Goal: Information Seeking & Learning: Learn about a topic

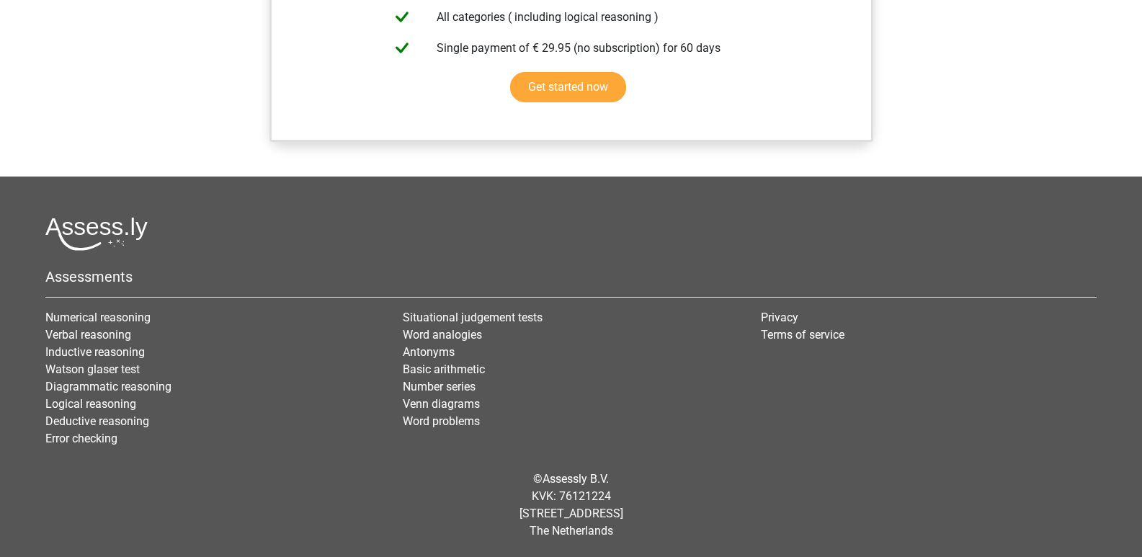
scroll to position [1297, 0]
click at [0, 0] on link "Logical Reasoning set 2" at bounding box center [0, 0] width 0 height 0
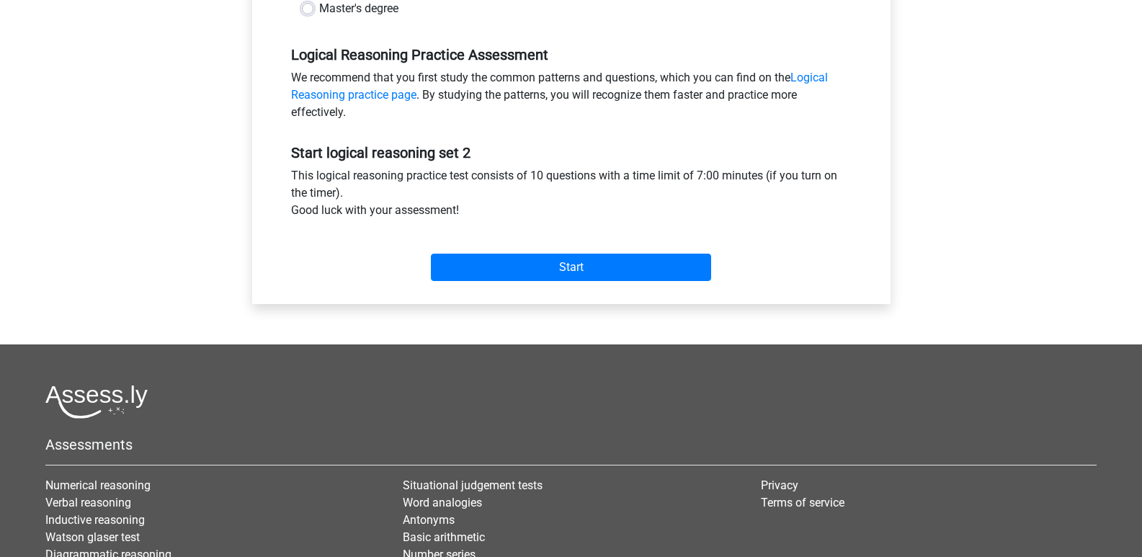
scroll to position [432, 0]
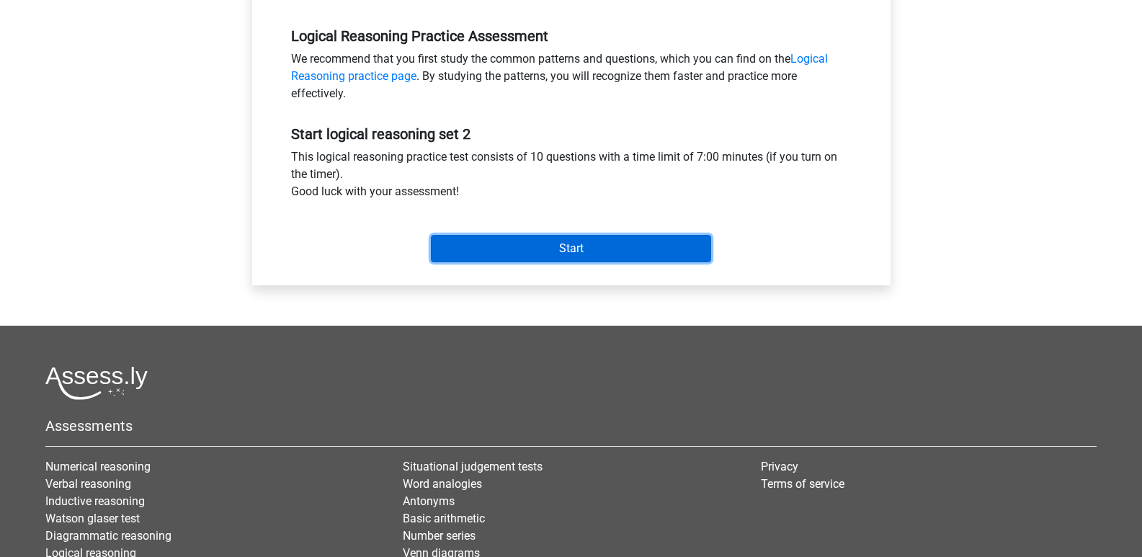
click at [431, 235] on input "Start" at bounding box center [571, 248] width 280 height 27
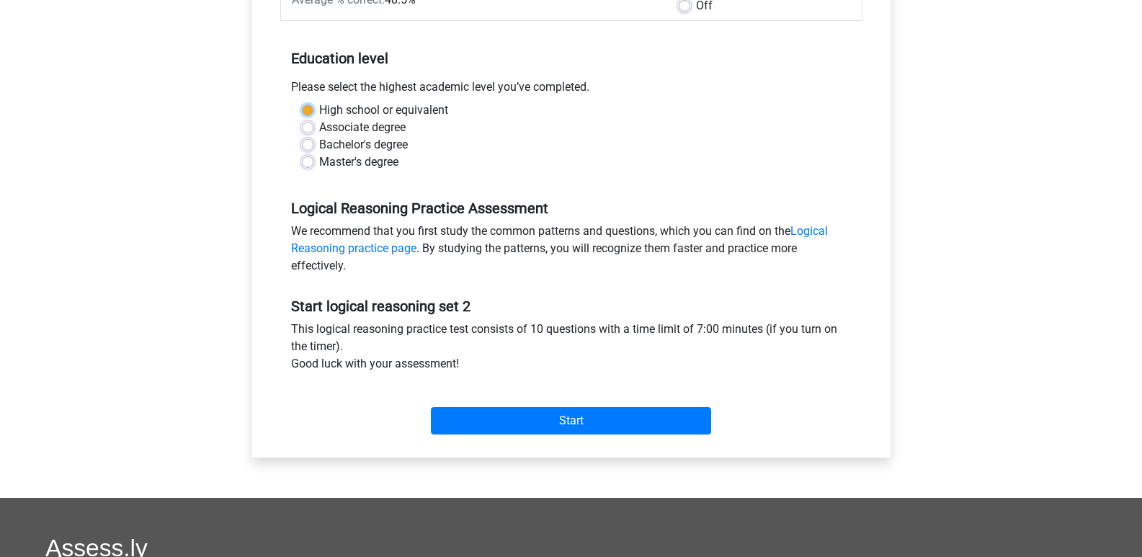
scroll to position [140, 0]
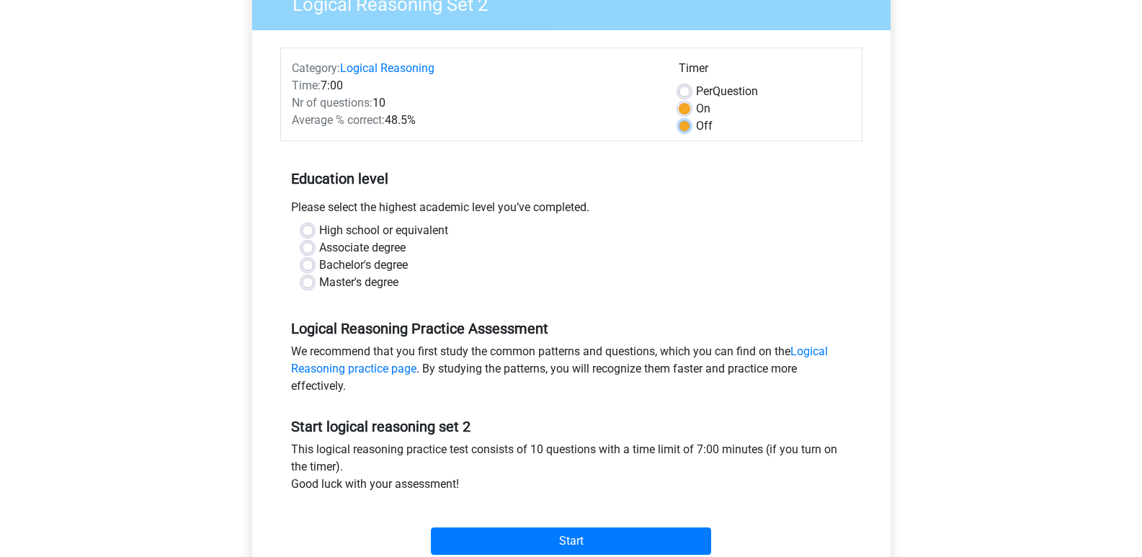
click at [679, 132] on input "Off" at bounding box center [685, 124] width 12 height 14
radio input "true"
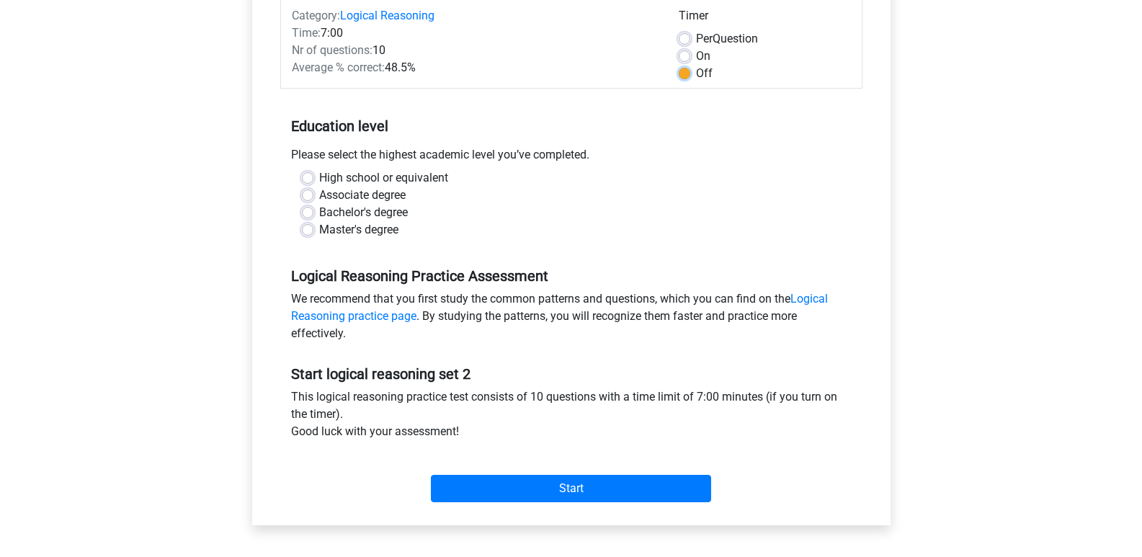
scroll to position [218, 0]
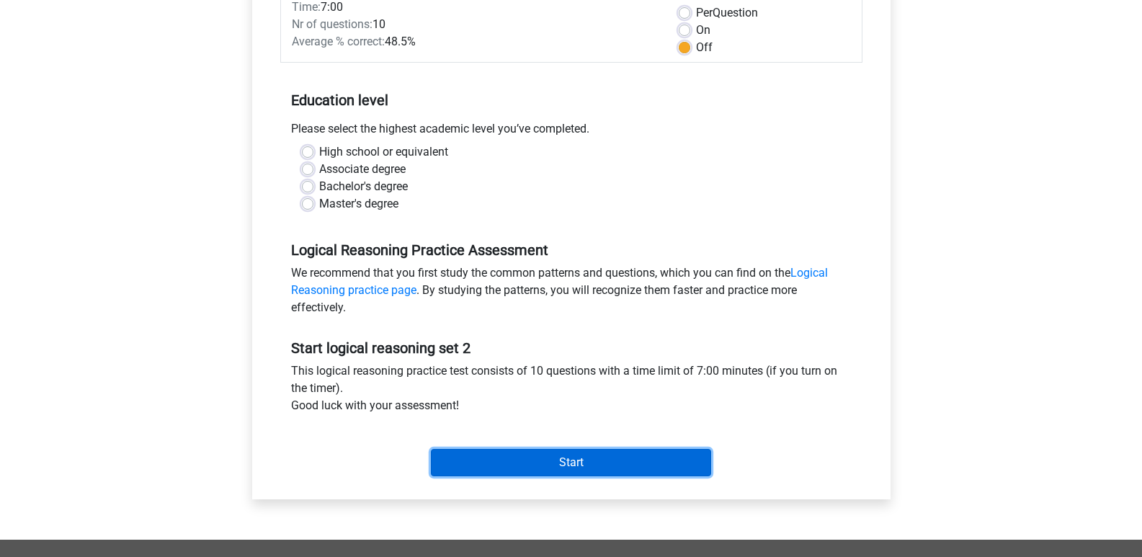
click at [431, 449] on input "Start" at bounding box center [571, 462] width 280 height 27
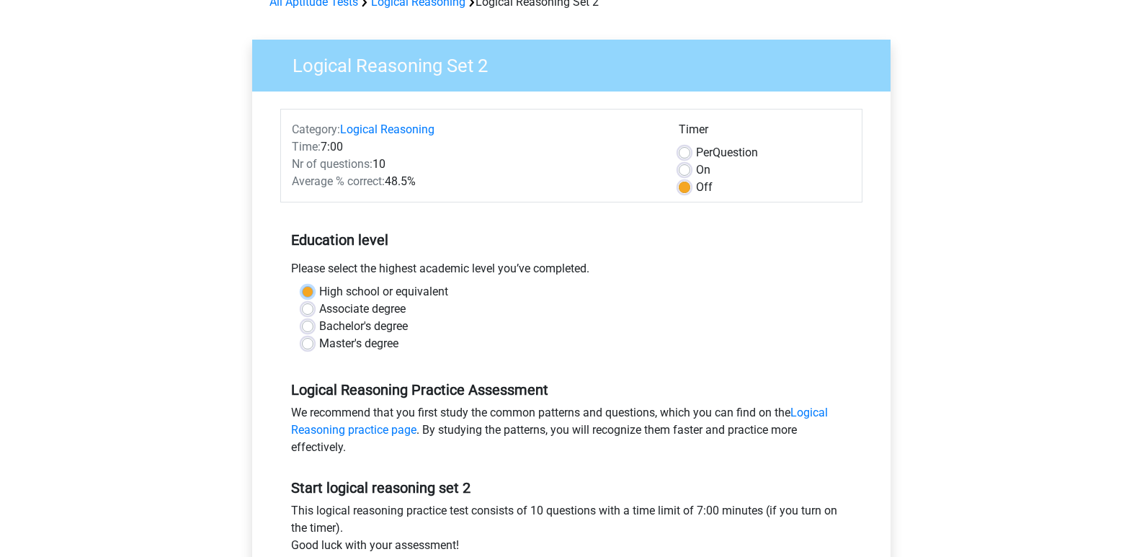
scroll to position [74, 0]
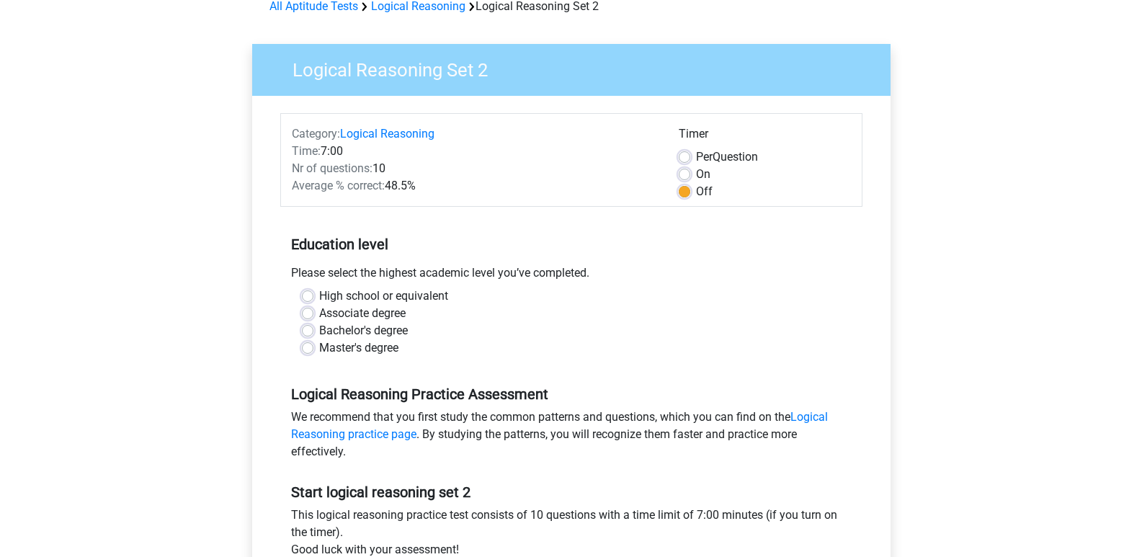
click at [579, 227] on form "Category: Logical Reasoning Time: 7:00 Nr of questions: 10 Average % correct: 4…" at bounding box center [571, 369] width 582 height 513
click at [319, 322] on label "Bachelor's degree" at bounding box center [363, 330] width 89 height 17
click at [302, 322] on input "Bachelor's degree" at bounding box center [308, 329] width 12 height 14
radio input "true"
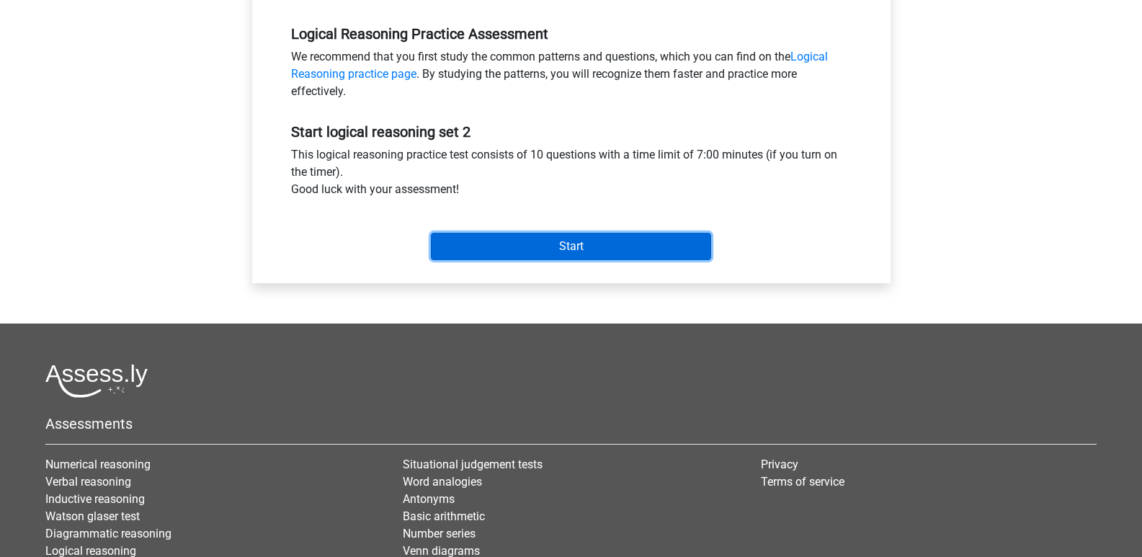
click at [431, 233] on input "Start" at bounding box center [571, 246] width 280 height 27
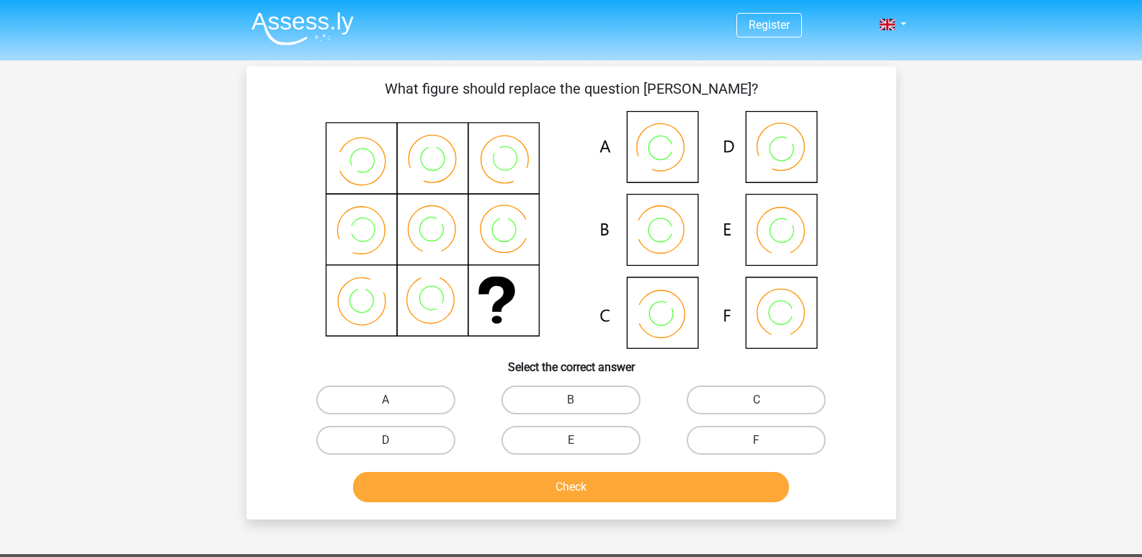
click at [441, 246] on icon at bounding box center [571, 230] width 581 height 238
click at [451, 254] on icon at bounding box center [571, 230] width 581 height 238
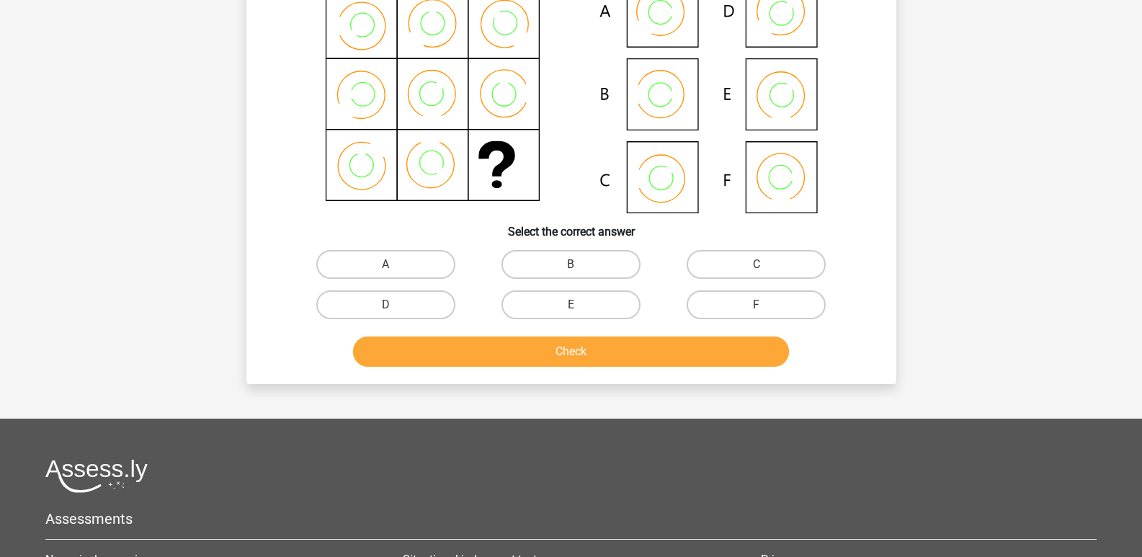
scroll to position [216, 0]
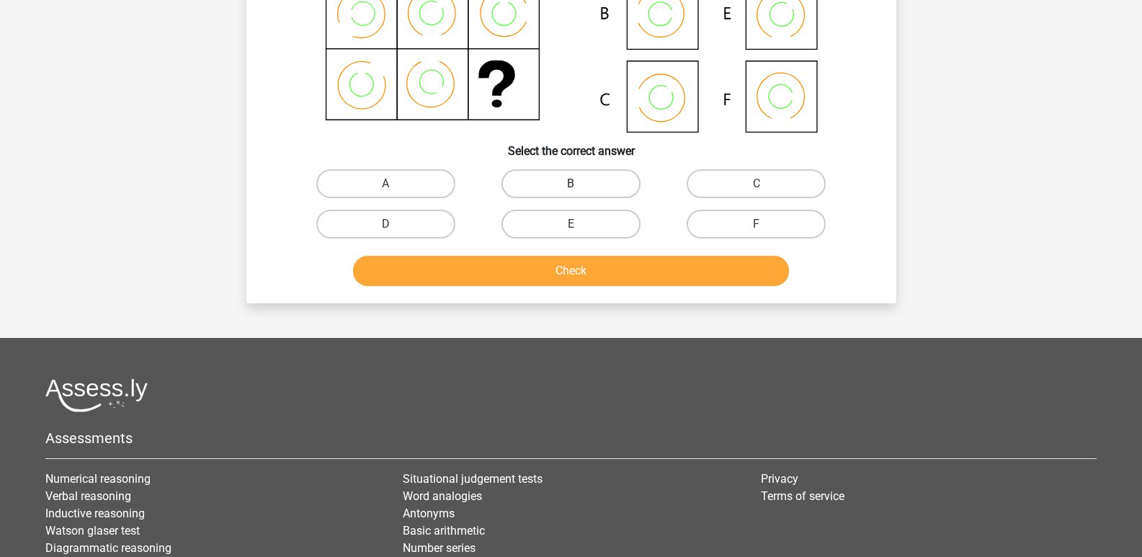
click at [502, 198] on label "B" at bounding box center [571, 183] width 139 height 29
click at [571, 193] on input "B" at bounding box center [575, 188] width 9 height 9
radio input "true"
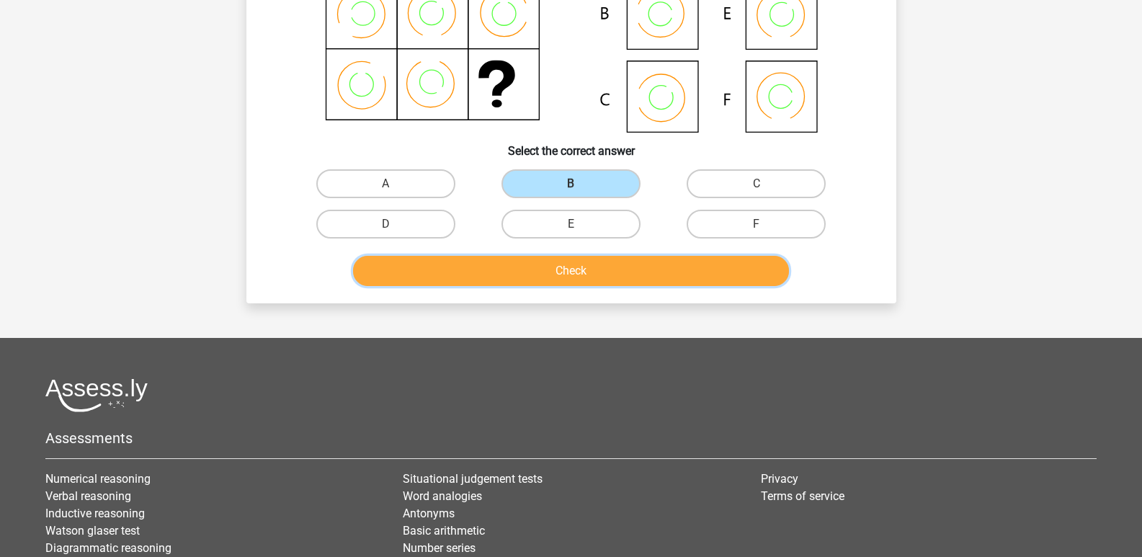
click at [353, 286] on button "Check" at bounding box center [571, 271] width 436 height 30
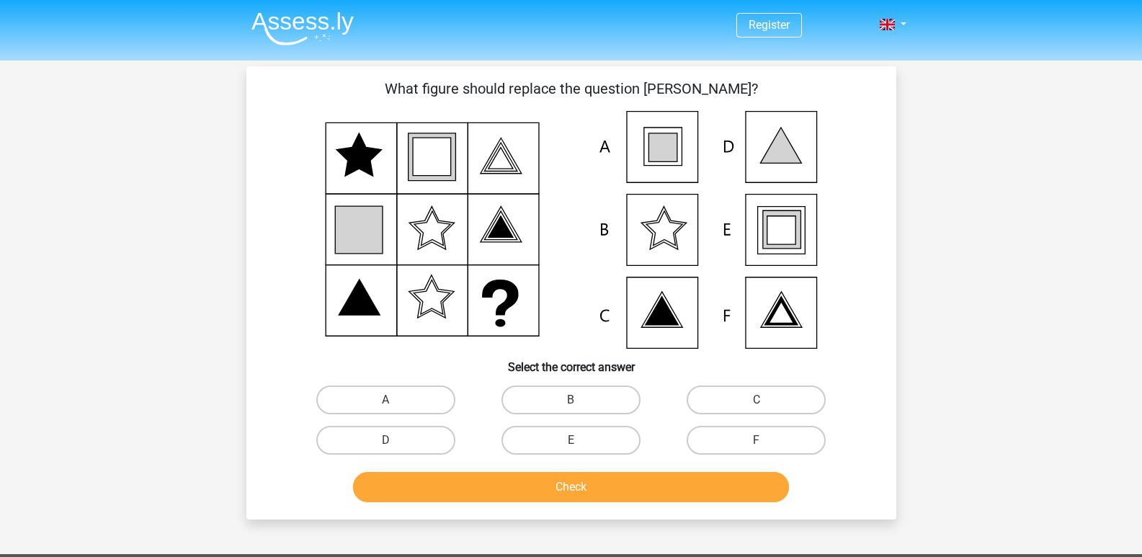
click at [767, 244] on icon at bounding box center [781, 230] width 28 height 28
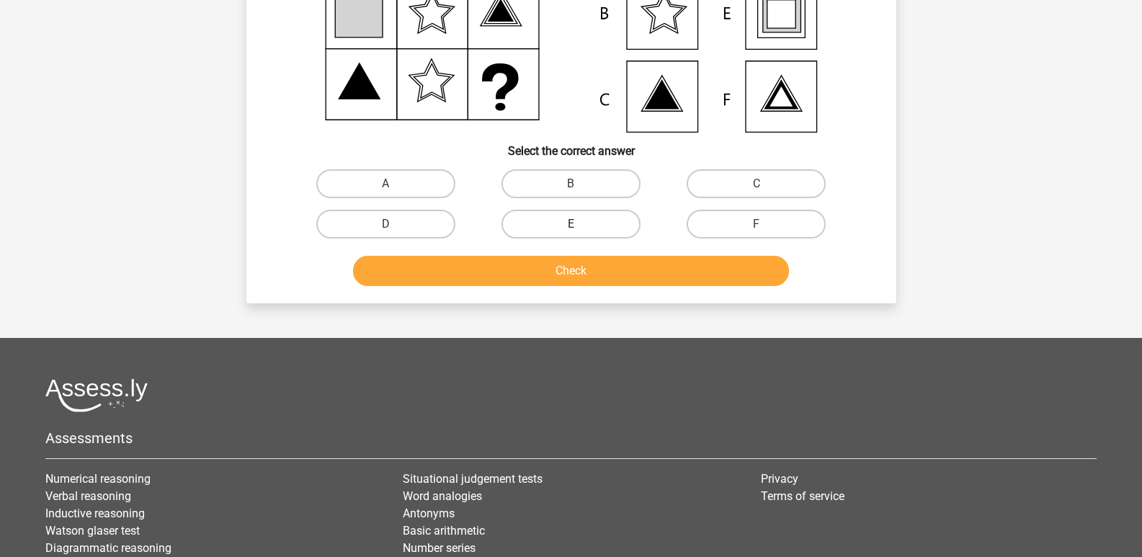
click at [502, 239] on label "E" at bounding box center [571, 224] width 139 height 29
click at [571, 233] on input "E" at bounding box center [575, 228] width 9 height 9
radio input "true"
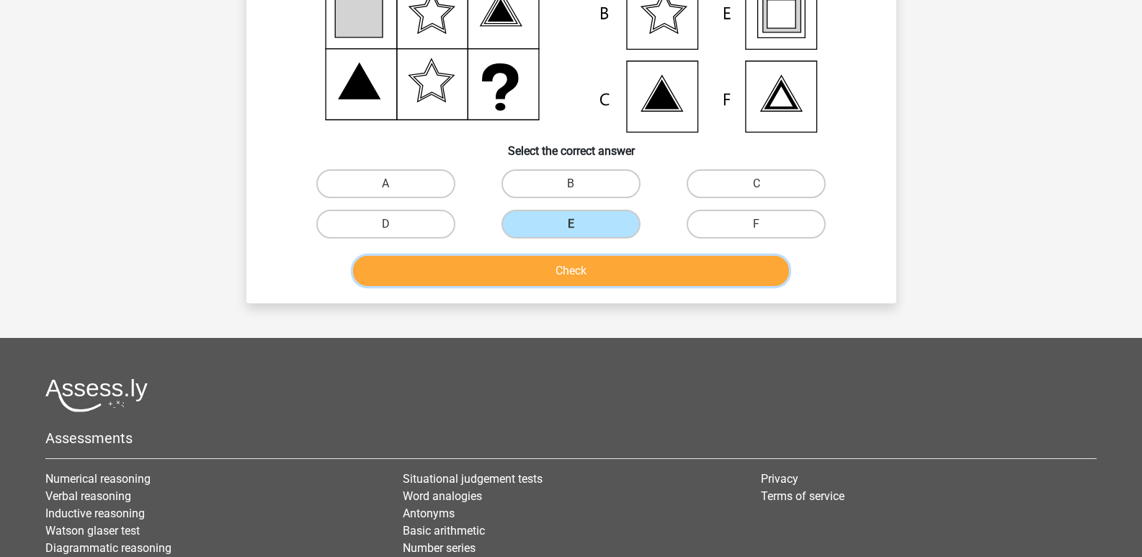
click at [353, 286] on button "Check" at bounding box center [571, 271] width 436 height 30
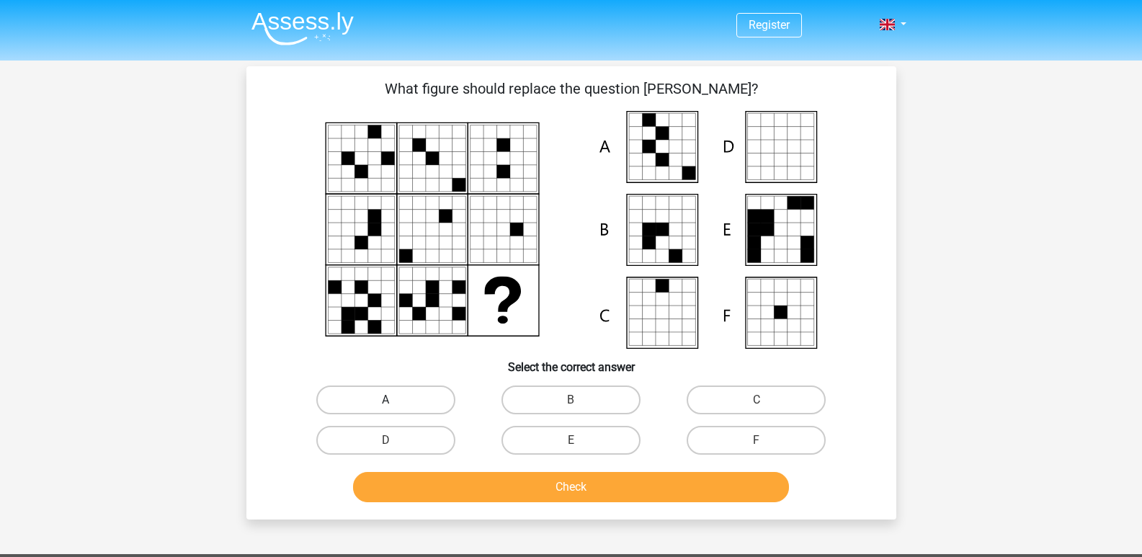
click at [316, 414] on label "A" at bounding box center [385, 400] width 139 height 29
click at [386, 409] on input "A" at bounding box center [390, 404] width 9 height 9
radio input "true"
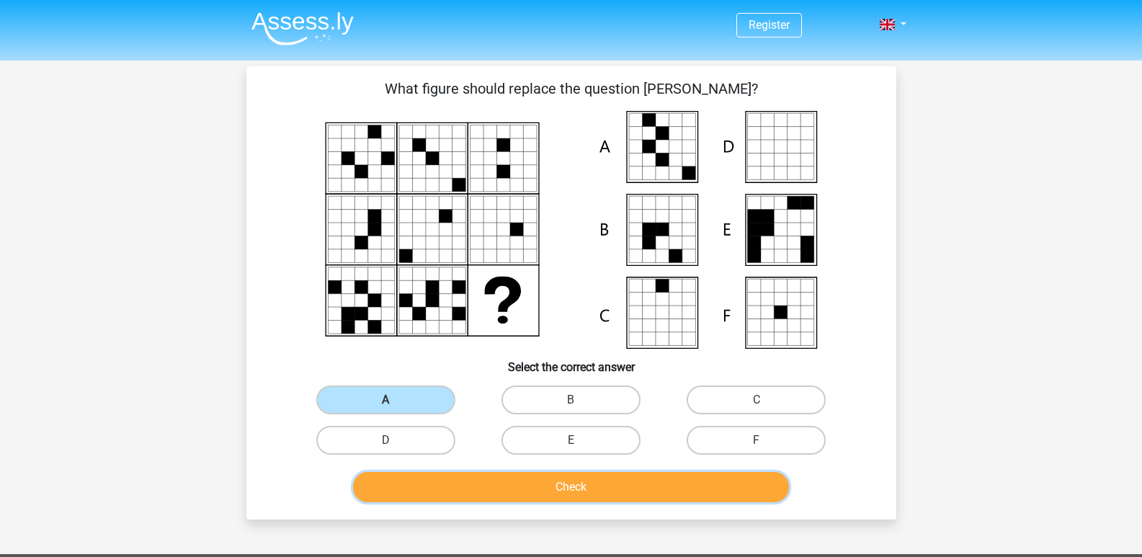
click at [353, 502] on button "Check" at bounding box center [571, 487] width 436 height 30
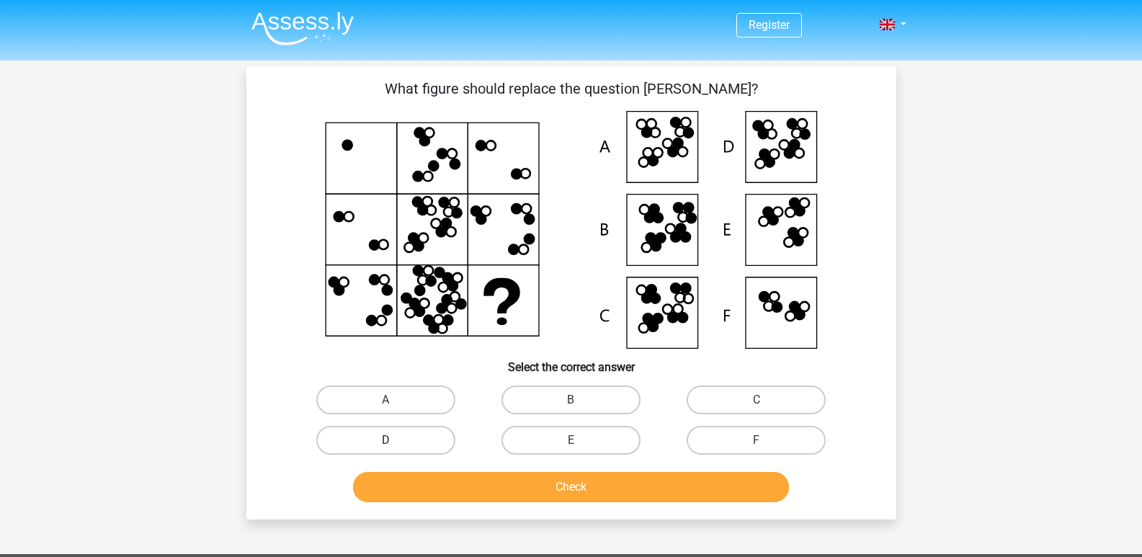
click at [316, 455] on label "D" at bounding box center [385, 440] width 139 height 29
click at [386, 450] on input "D" at bounding box center [390, 444] width 9 height 9
radio input "true"
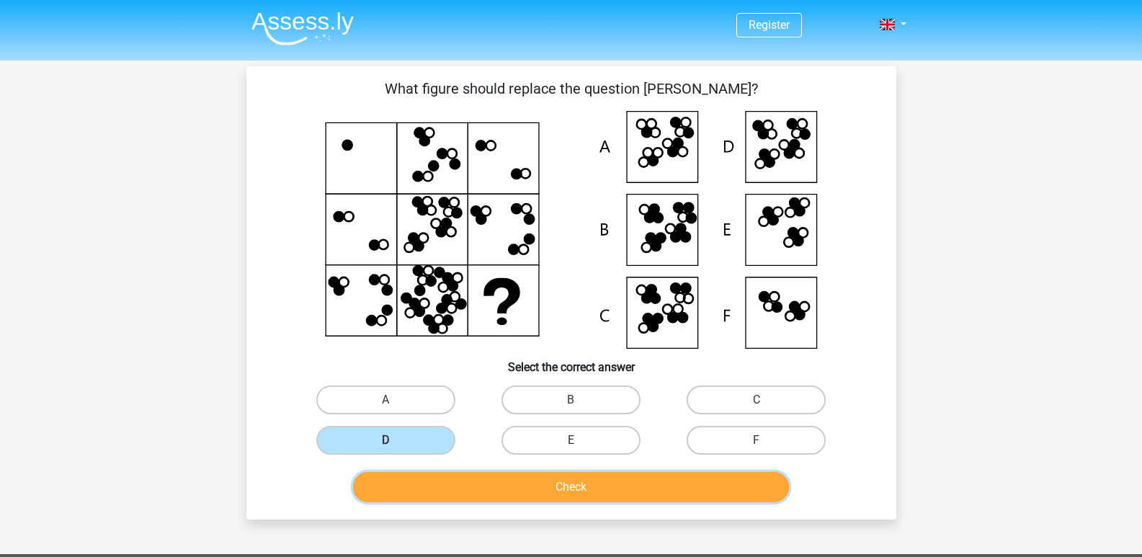
click at [353, 502] on button "Check" at bounding box center [571, 487] width 436 height 30
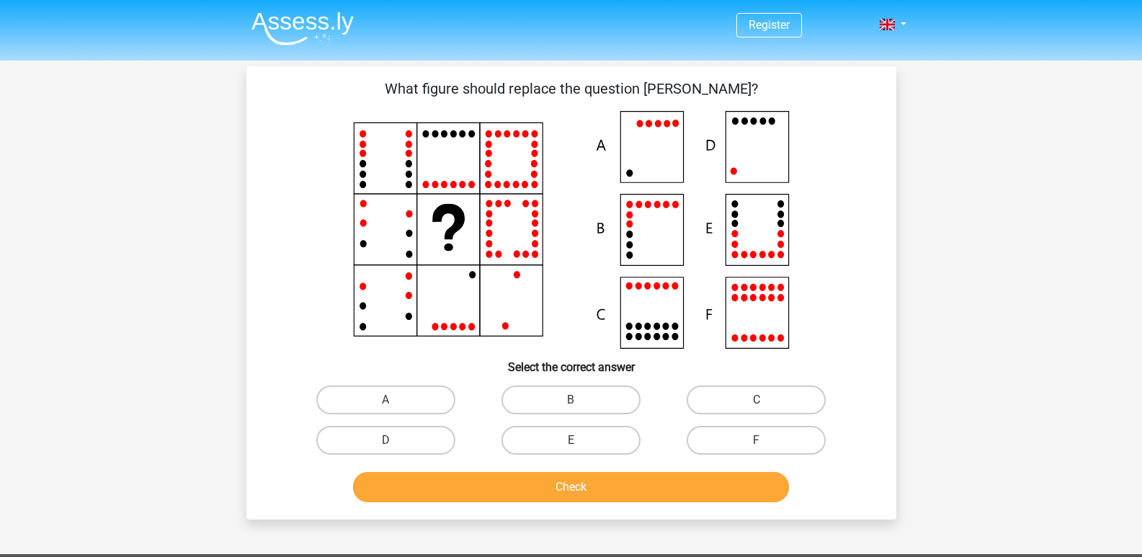
click at [534, 231] on icon at bounding box center [571, 230] width 581 height 238
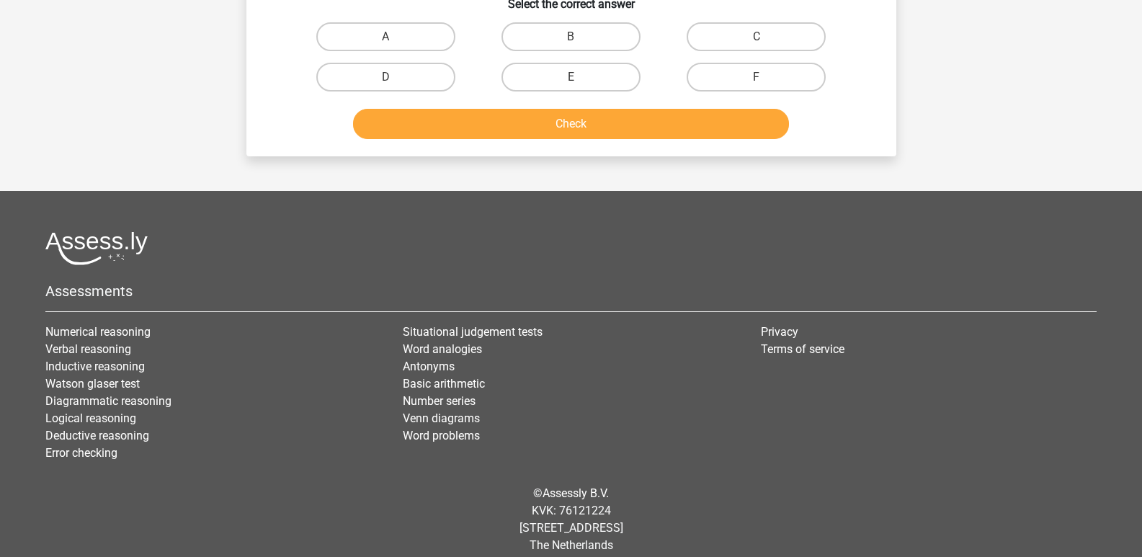
scroll to position [102, 0]
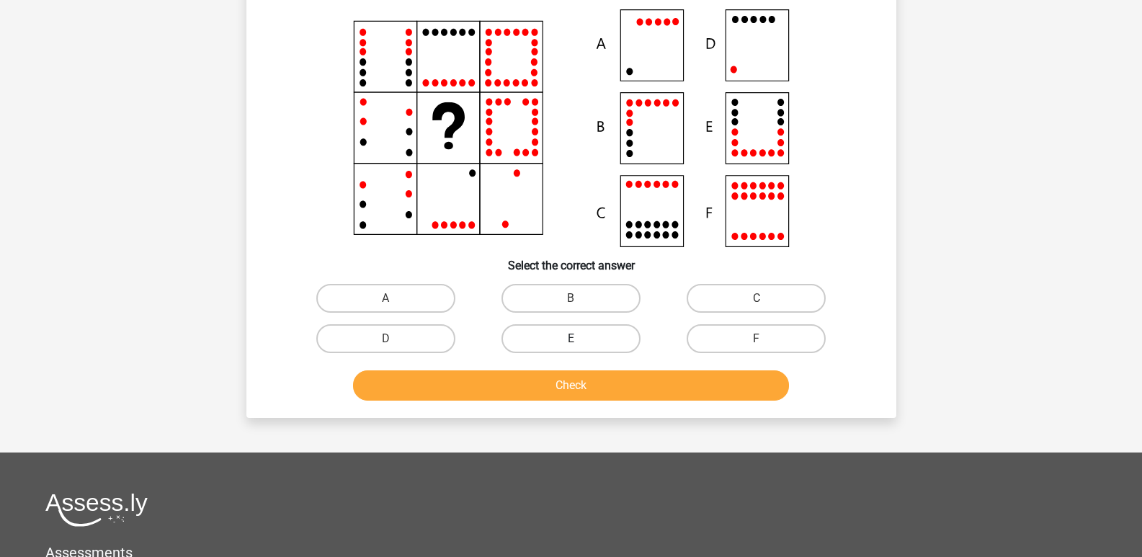
click at [502, 353] on label "E" at bounding box center [571, 338] width 139 height 29
click at [571, 348] on input "E" at bounding box center [575, 343] width 9 height 9
radio input "true"
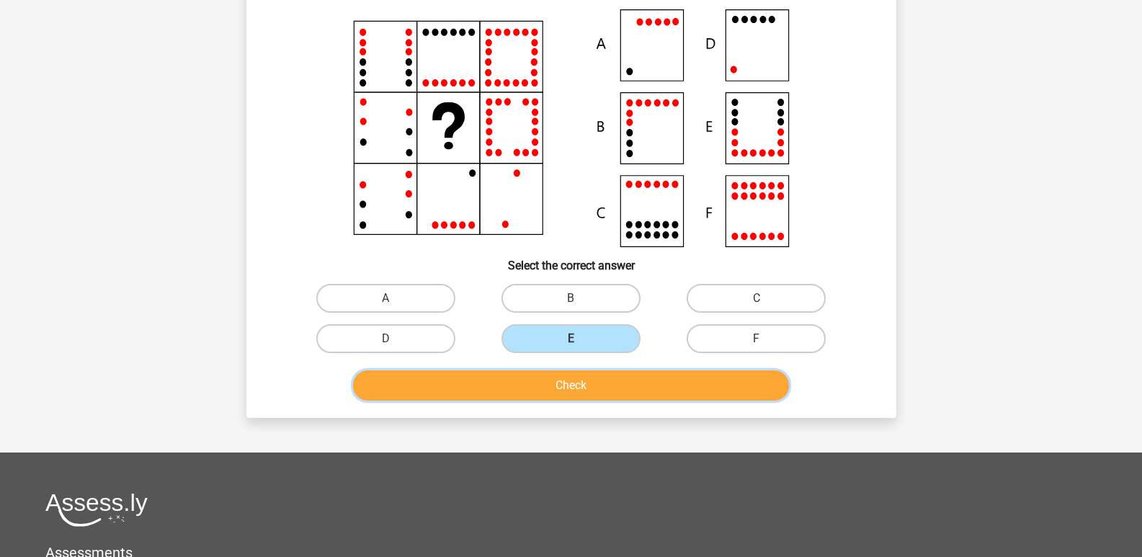
click at [353, 401] on button "Check" at bounding box center [571, 385] width 436 height 30
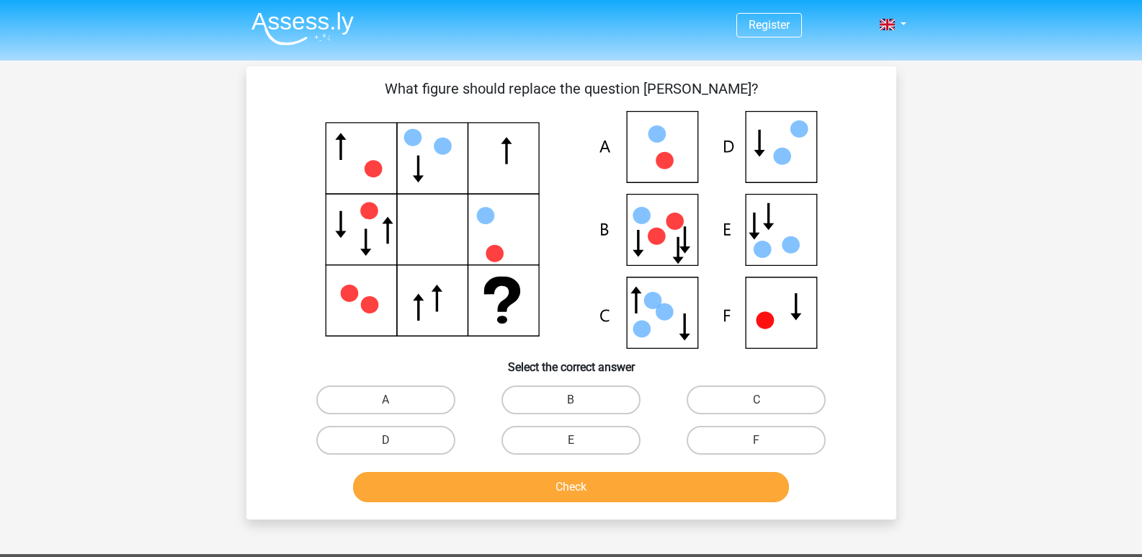
click at [564, 243] on icon at bounding box center [571, 230] width 581 height 238
click at [299, 414] on div "E" at bounding box center [386, 400] width 174 height 29
click at [502, 455] on label "E" at bounding box center [571, 440] width 139 height 29
click at [571, 450] on input "E" at bounding box center [575, 444] width 9 height 9
radio input "true"
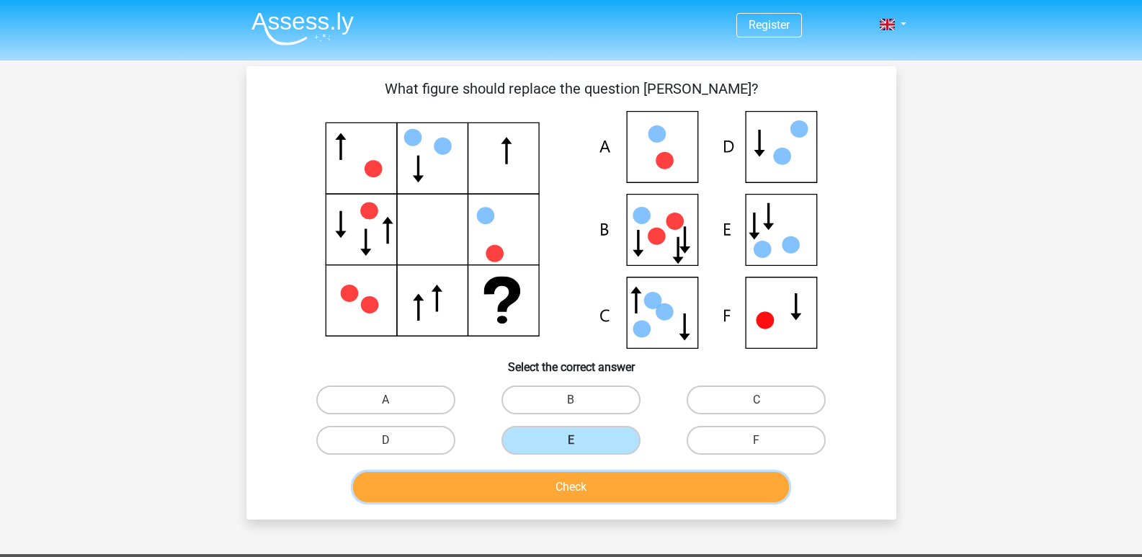
click at [353, 502] on button "Check" at bounding box center [571, 487] width 436 height 30
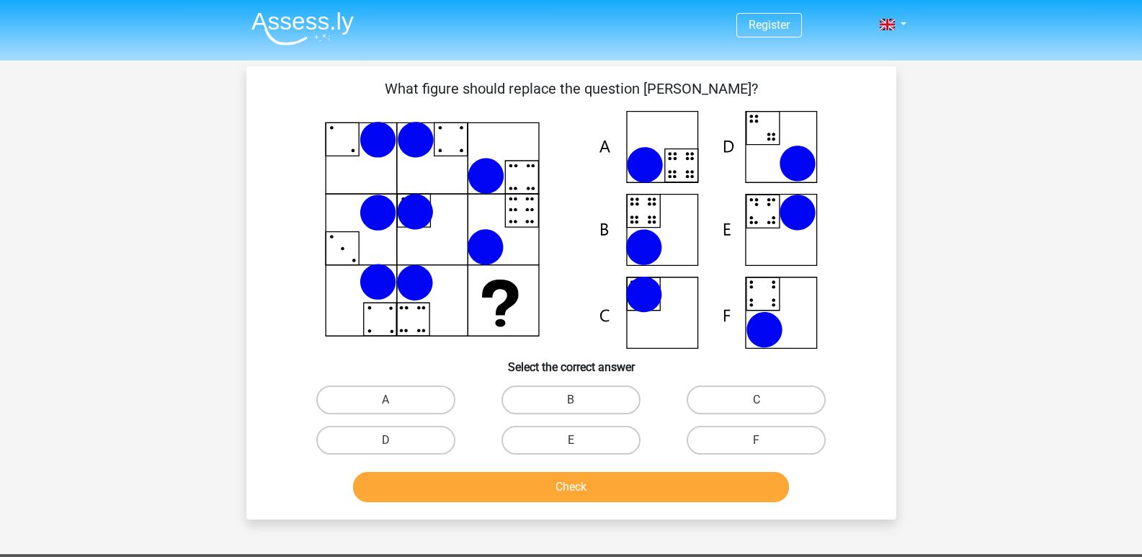
click at [627, 311] on icon at bounding box center [643, 293] width 33 height 33
click at [502, 455] on label "E" at bounding box center [571, 440] width 139 height 29
click at [571, 450] on input "E" at bounding box center [575, 444] width 9 height 9
radio input "true"
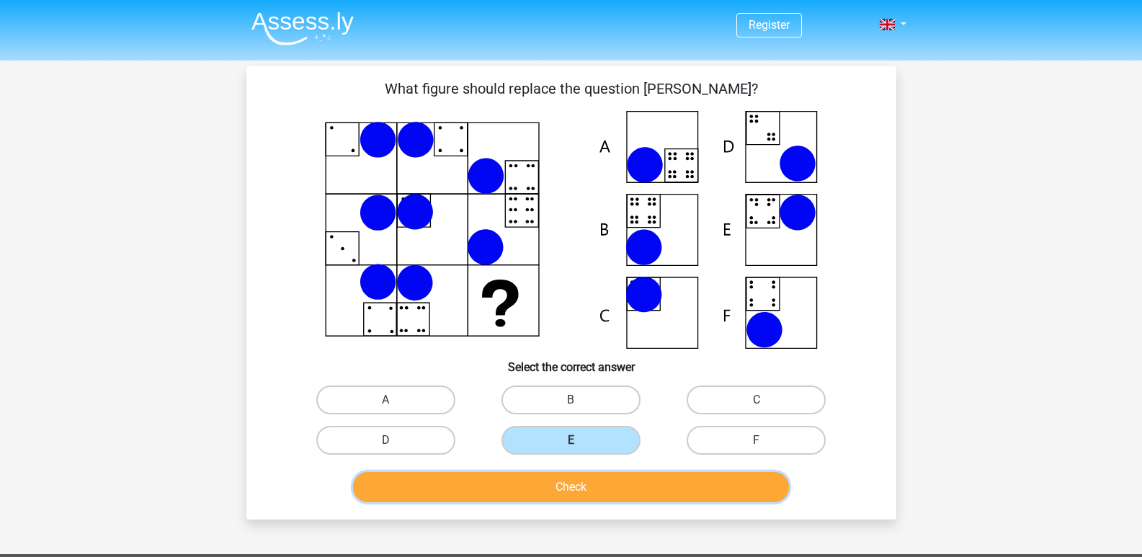
click at [353, 502] on button "Check" at bounding box center [571, 487] width 436 height 30
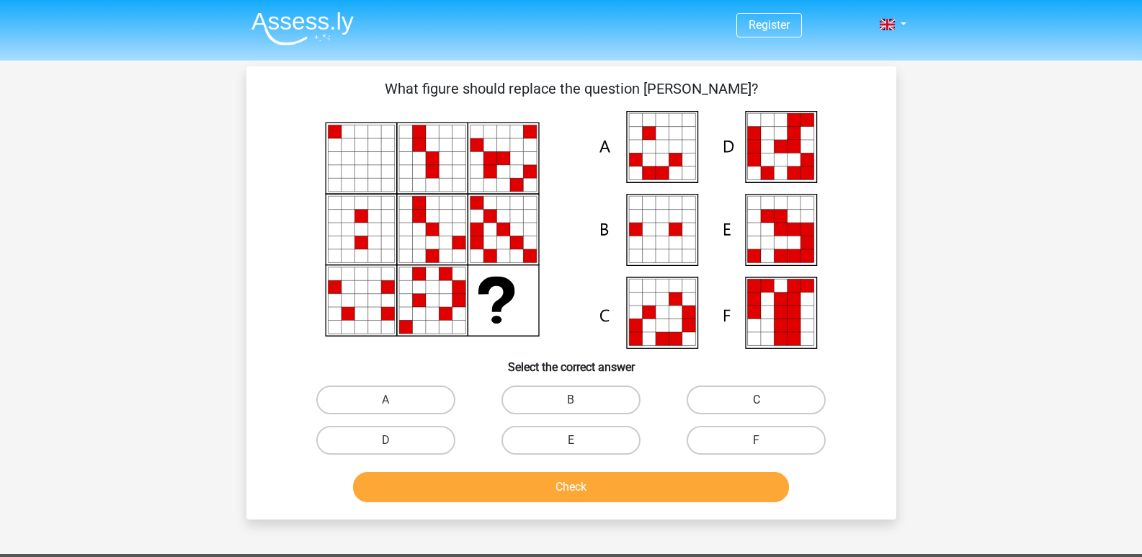
click at [687, 414] on label "C" at bounding box center [756, 400] width 139 height 29
click at [757, 409] on input "C" at bounding box center [761, 404] width 9 height 9
radio input "true"
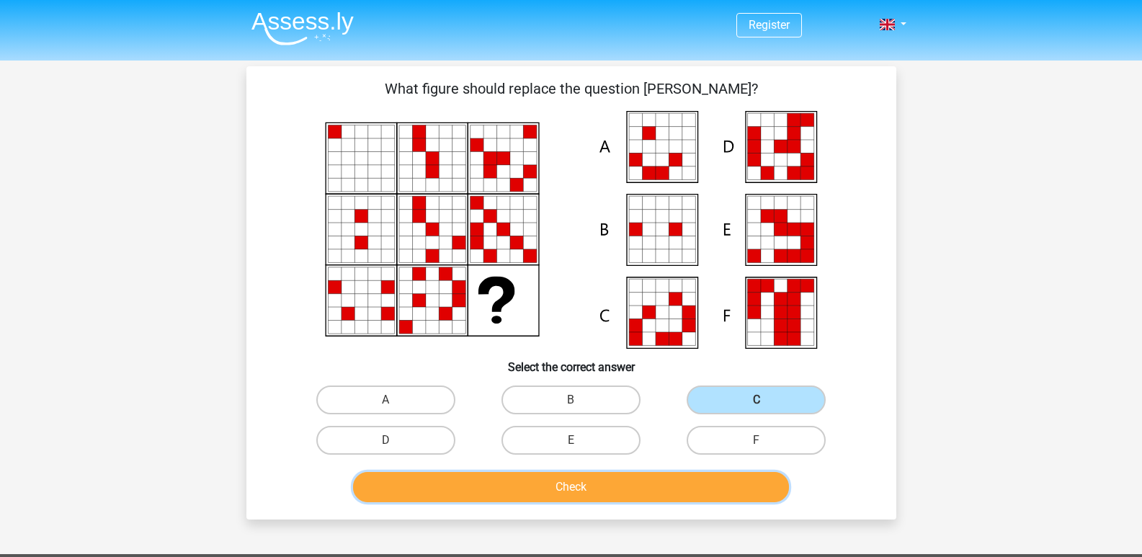
click at [353, 502] on button "Check" at bounding box center [571, 487] width 436 height 30
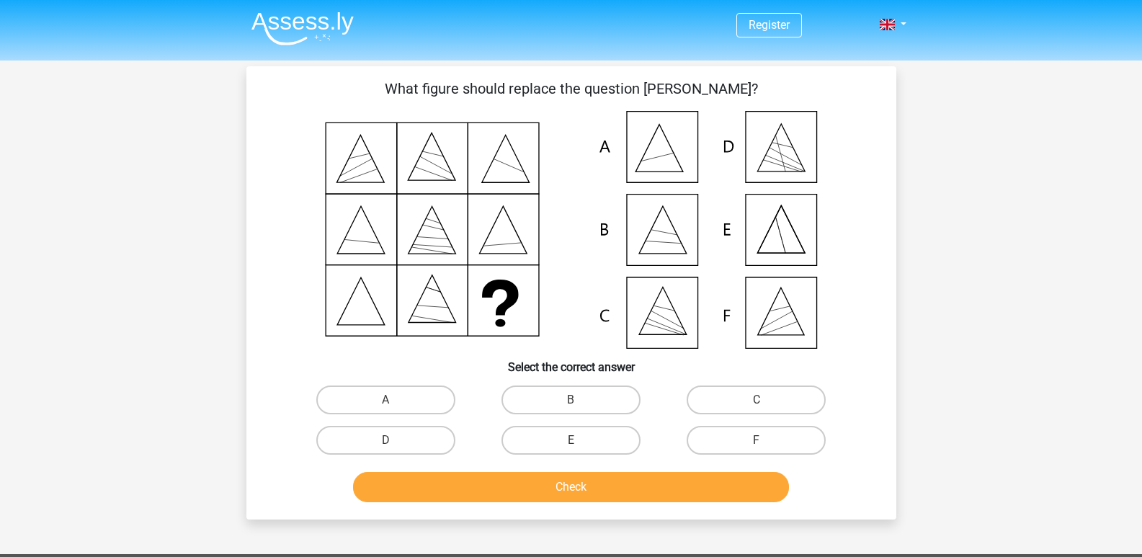
click at [554, 347] on icon at bounding box center [571, 230] width 581 height 238
click at [4, 503] on html "Register Nederlands English" at bounding box center [571, 467] width 1142 height 935
click at [687, 455] on label "F" at bounding box center [756, 440] width 139 height 29
click at [757, 450] on input "F" at bounding box center [761, 444] width 9 height 9
radio input "true"
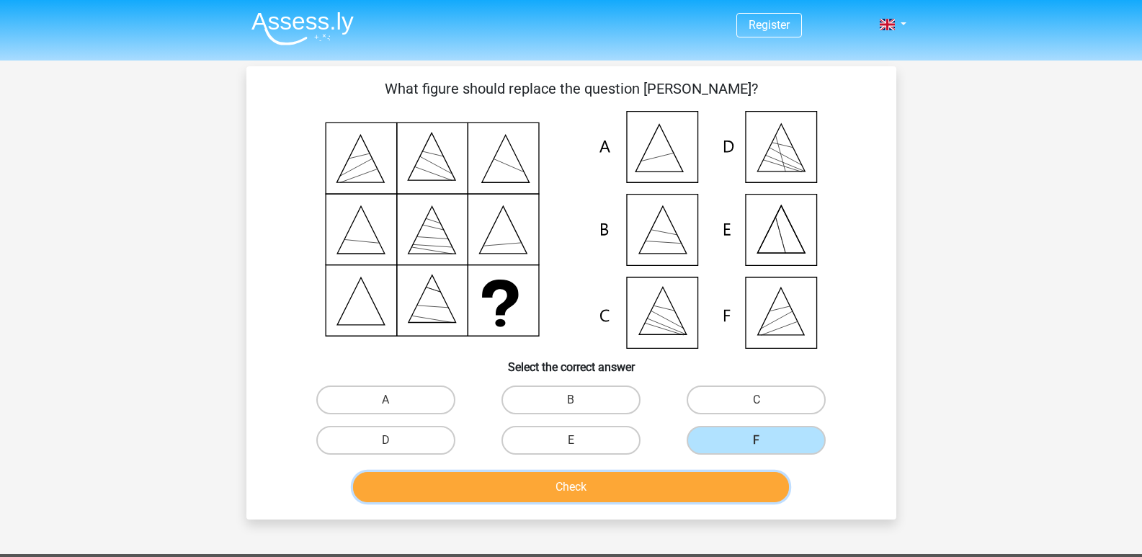
click at [353, 502] on button "Check" at bounding box center [571, 487] width 436 height 30
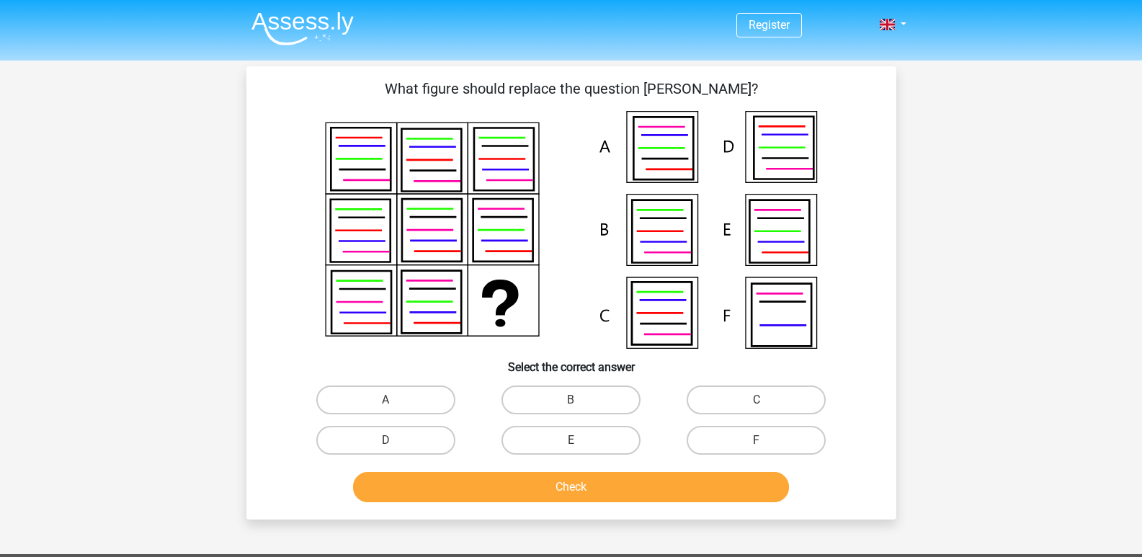
click at [632, 334] on icon at bounding box center [662, 313] width 60 height 63
click at [687, 414] on label "C" at bounding box center [756, 400] width 139 height 29
click at [757, 409] on input "C" at bounding box center [761, 404] width 9 height 9
radio input "true"
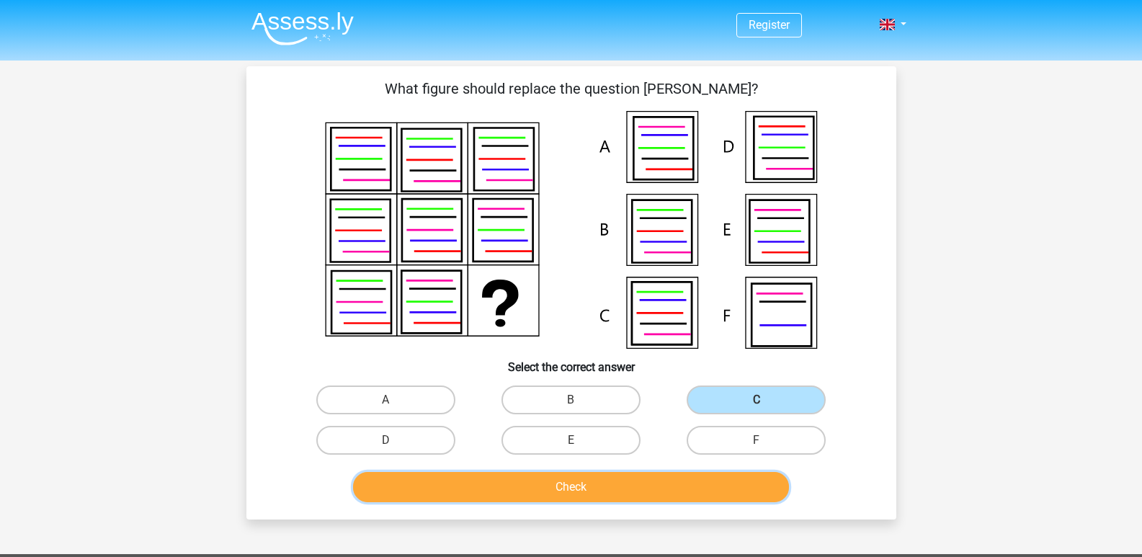
click at [353, 502] on button "Check" at bounding box center [571, 487] width 436 height 30
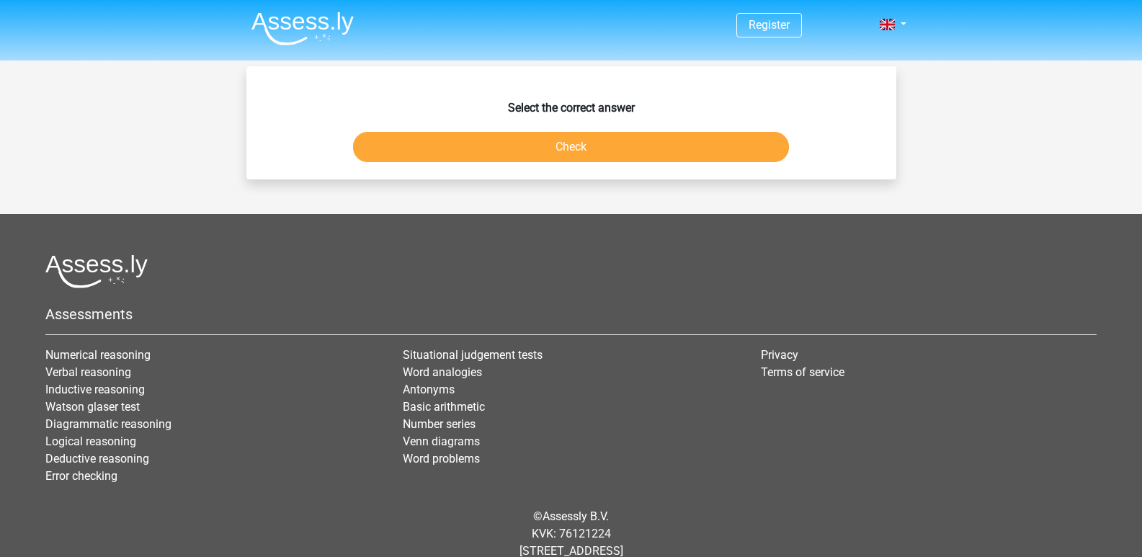
click at [334, 148] on div "Select the correct answer Check" at bounding box center [571, 128] width 638 height 79
click at [353, 158] on button "Check" at bounding box center [571, 147] width 436 height 30
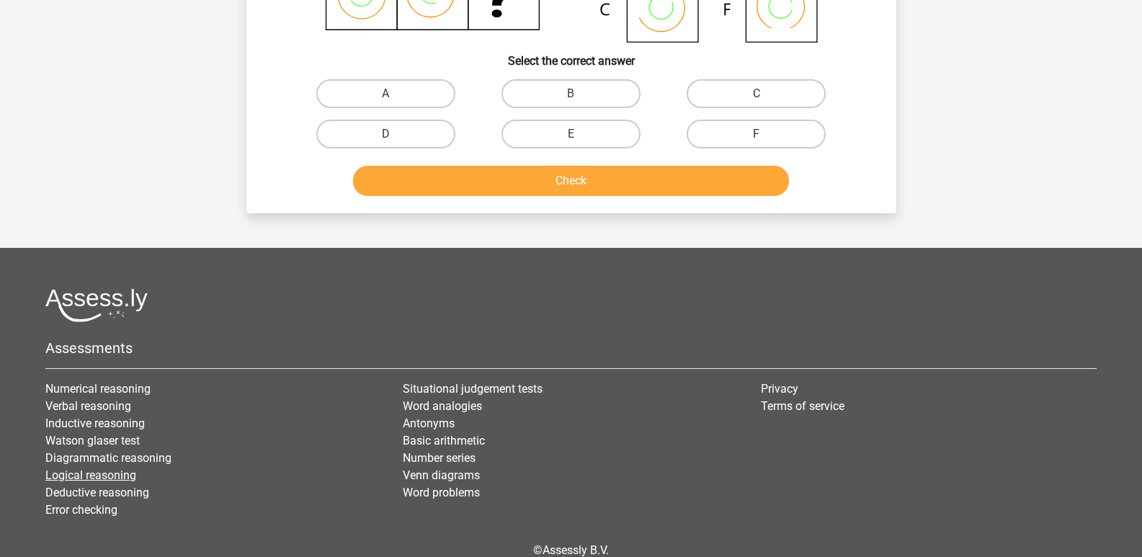
scroll to position [50, 0]
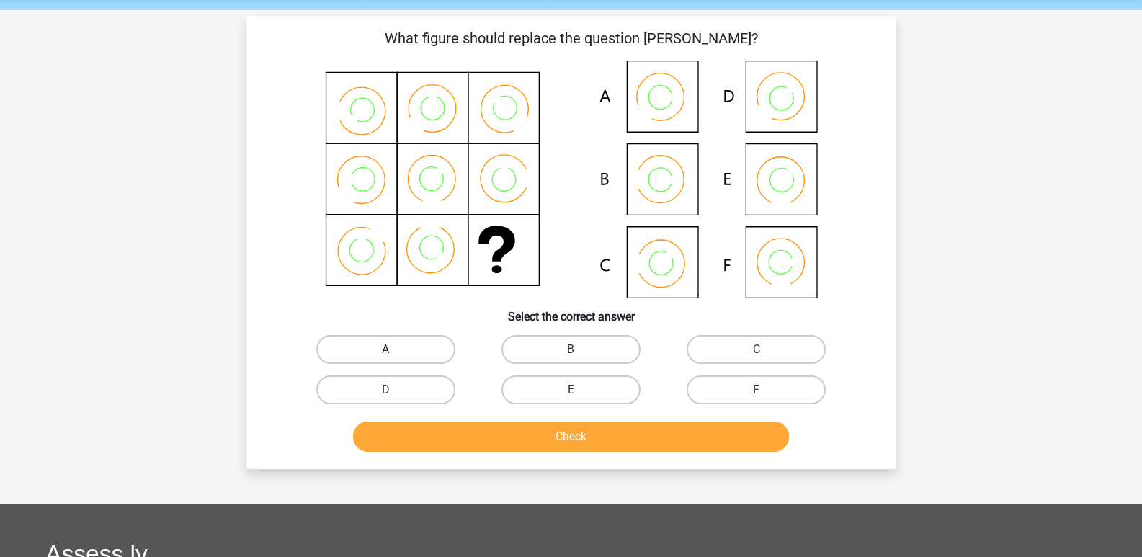
click at [316, 364] on label "A" at bounding box center [385, 349] width 139 height 29
click at [386, 359] on input "A" at bounding box center [390, 354] width 9 height 9
radio input "true"
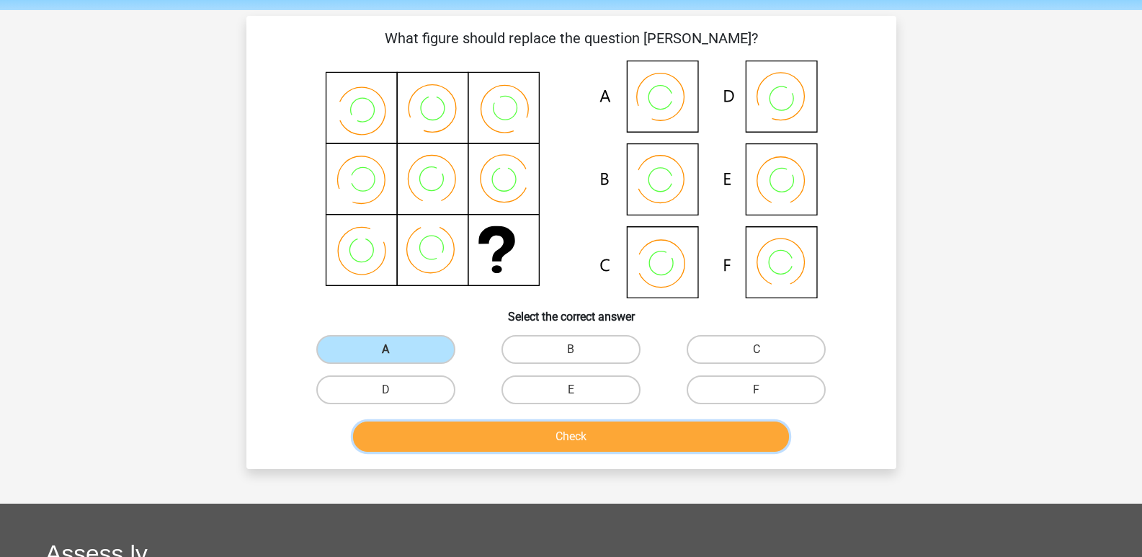
click at [353, 452] on button "Check" at bounding box center [571, 437] width 436 height 30
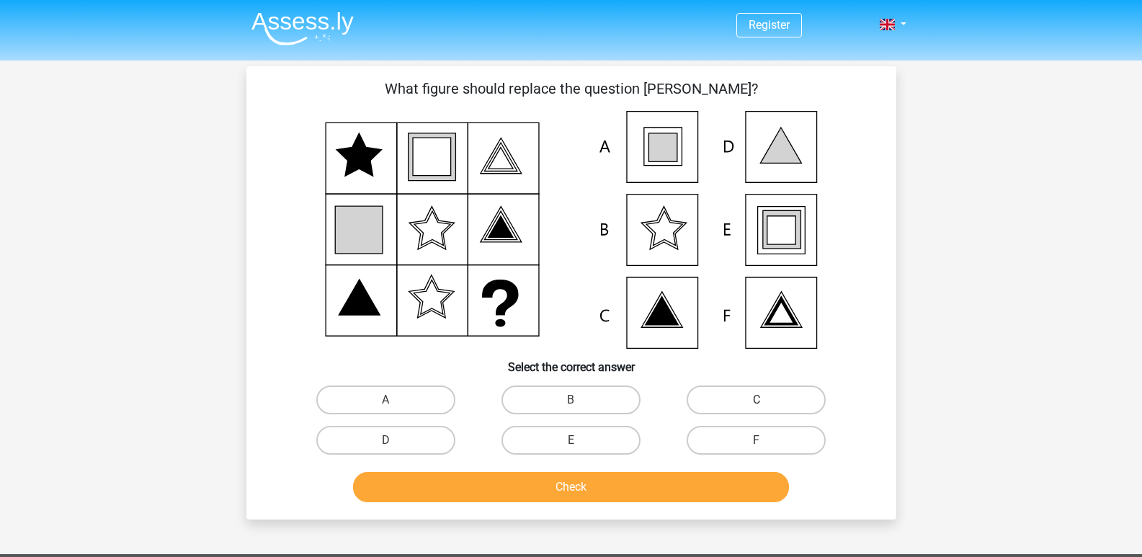
click at [293, 456] on div "A B C D E" at bounding box center [571, 420] width 556 height 81
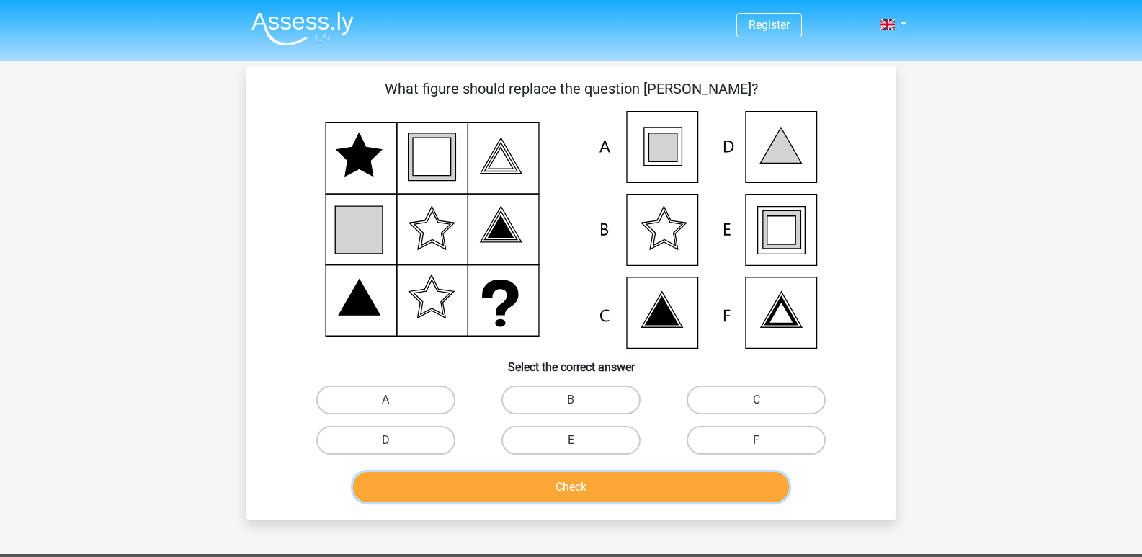
click at [353, 502] on button "Check" at bounding box center [571, 487] width 436 height 30
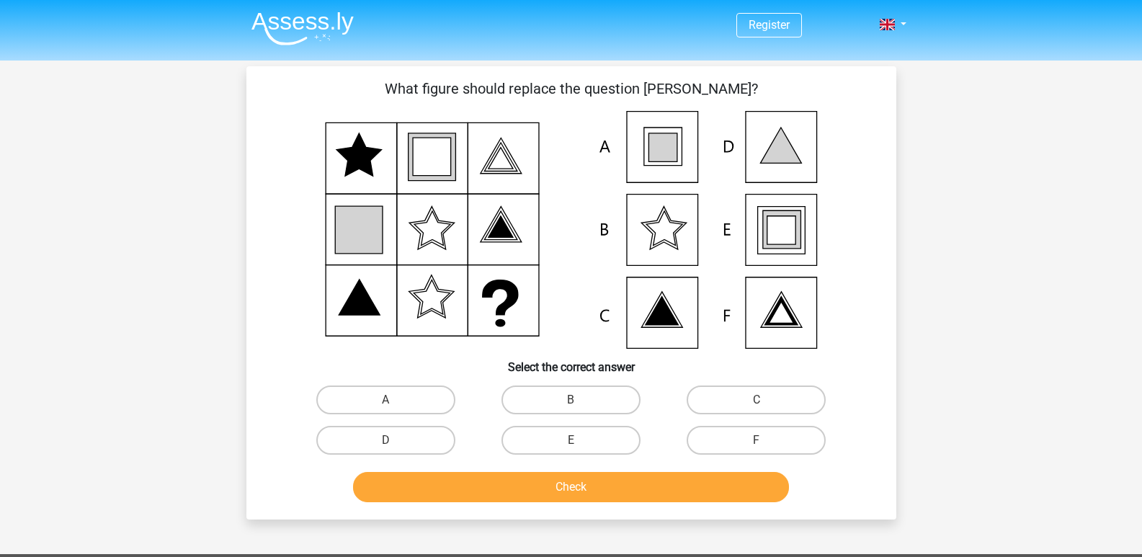
click at [489, 344] on icon at bounding box center [571, 230] width 581 height 238
click at [316, 455] on label "D" at bounding box center [385, 440] width 139 height 29
click at [386, 450] on input "D" at bounding box center [390, 444] width 9 height 9
radio input "true"
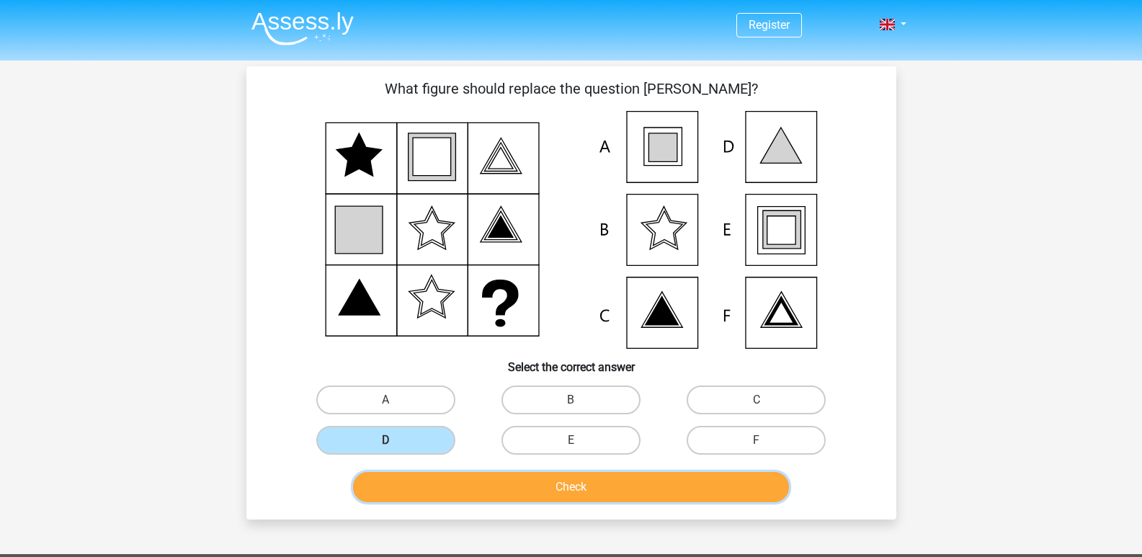
click at [353, 502] on button "Check" at bounding box center [571, 487] width 436 height 30
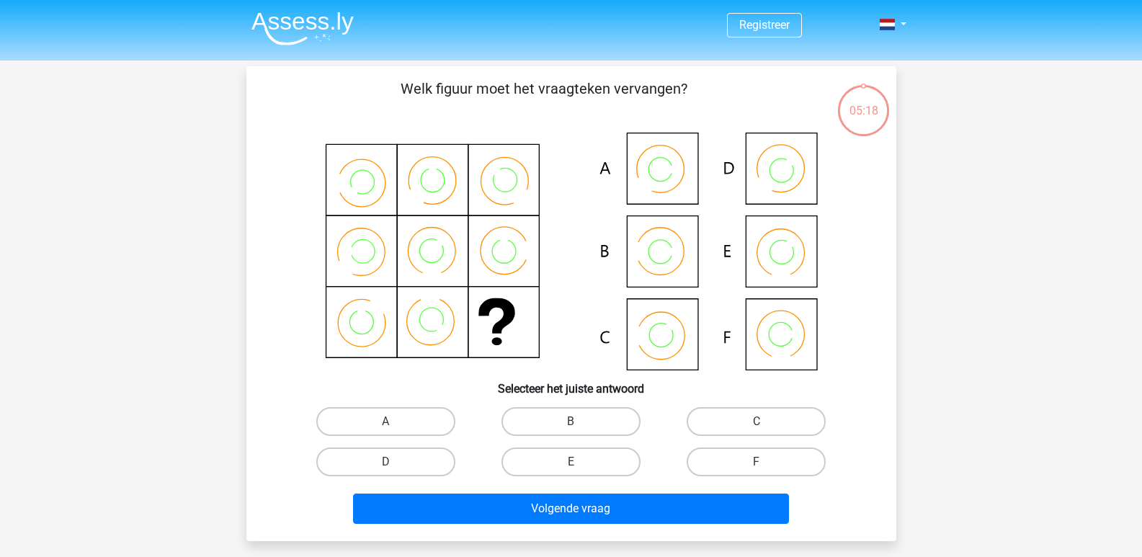
click at [837, 120] on div "05:18" at bounding box center [864, 102] width 54 height 36
click at [802, 13] on li "Registreer" at bounding box center [802, 13] width 0 height 0
click at [880, 30] on span at bounding box center [887, 25] width 15 height 12
